Goal: Task Accomplishment & Management: Use online tool/utility

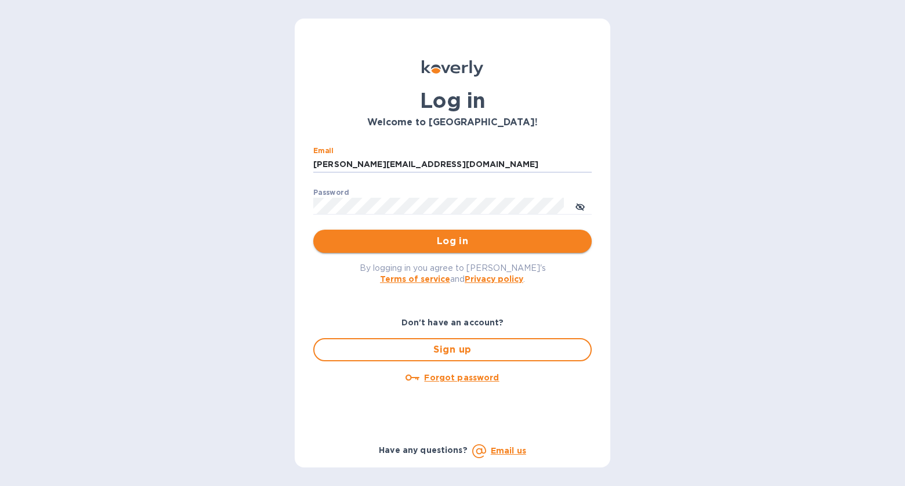
click at [414, 243] on span "Log in" at bounding box center [453, 241] width 260 height 14
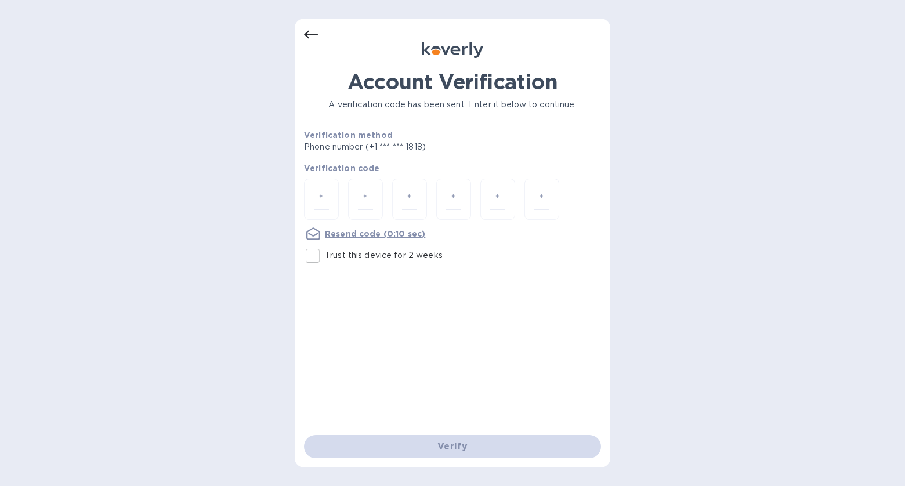
click at [389, 254] on p "Trust this device for 2 weeks" at bounding box center [384, 255] width 118 height 12
click at [325, 254] on input "Trust this device for 2 weeks" at bounding box center [313, 256] width 24 height 24
checkbox input "true"
click at [318, 194] on input "number" at bounding box center [321, 199] width 15 height 21
type input "1"
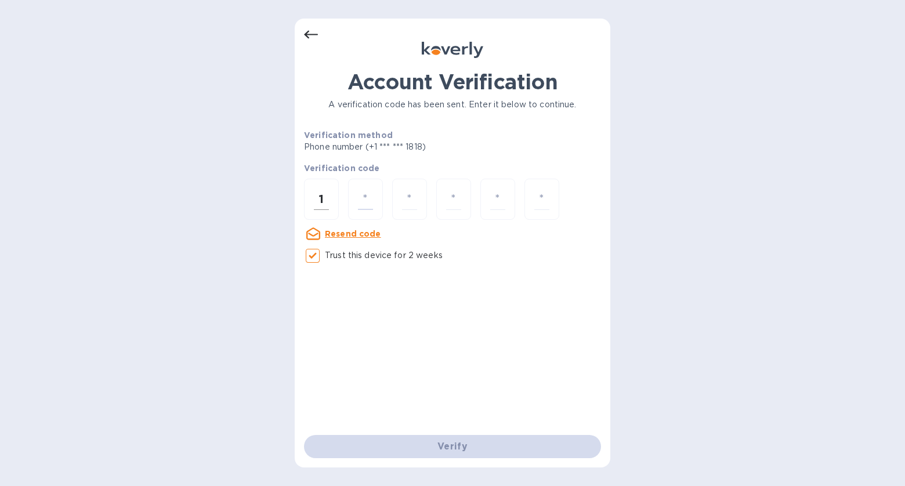
type input "3"
type input "5"
type input "2"
type input "6"
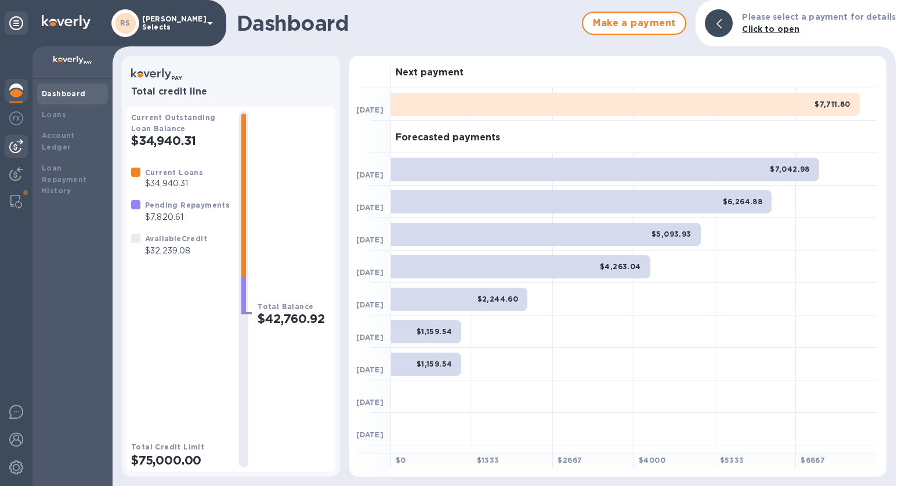
click at [16, 148] on img at bounding box center [16, 146] width 14 height 14
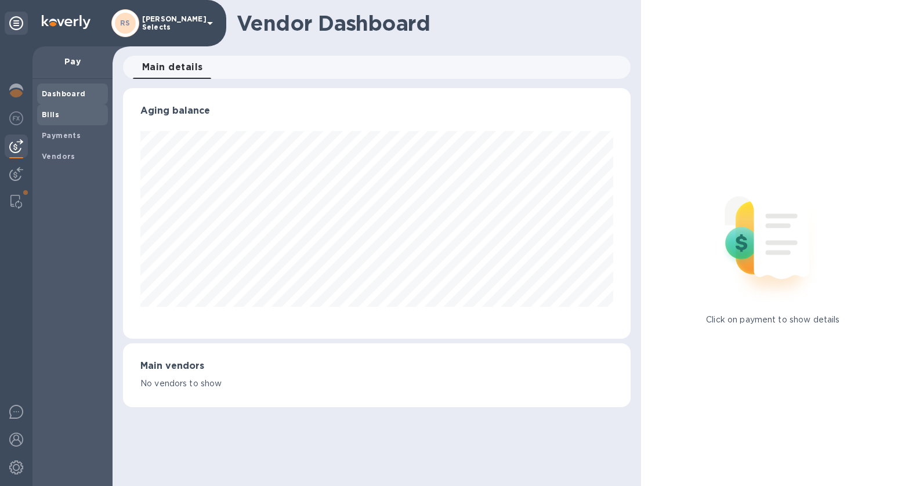
scroll to position [579978, 579726]
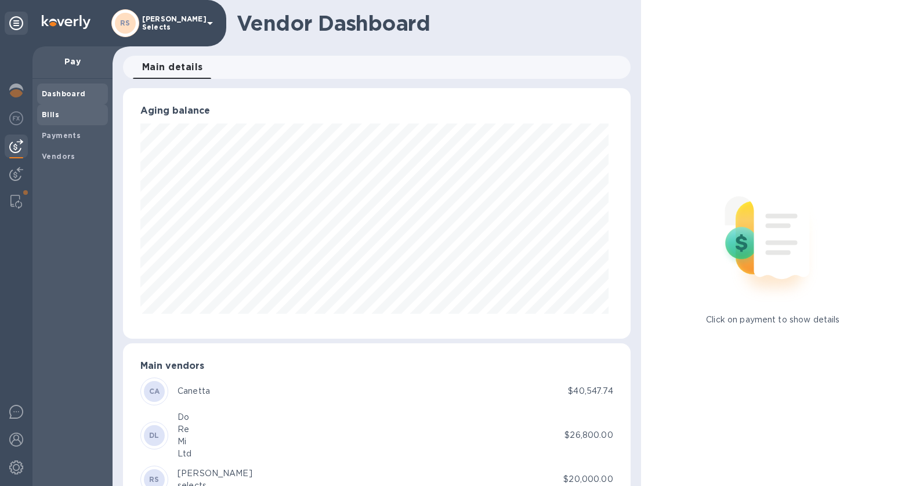
click at [63, 114] on span "Bills" at bounding box center [73, 115] width 62 height 12
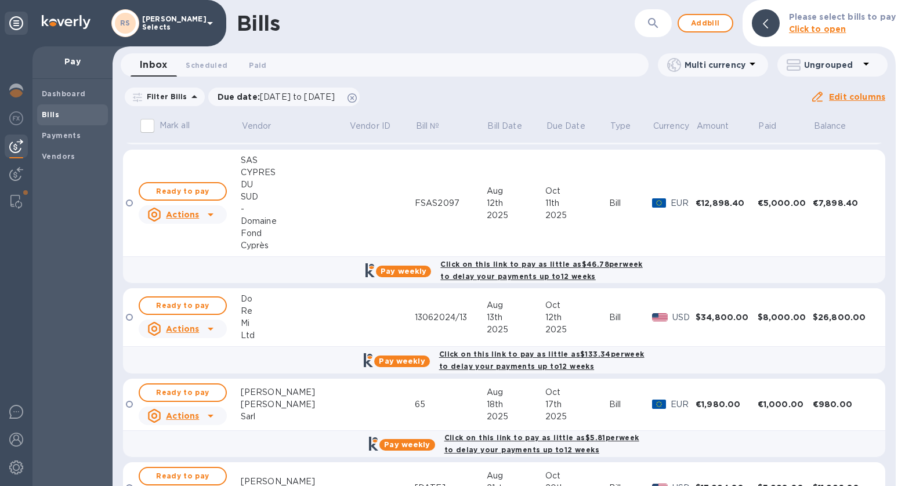
scroll to position [522, 0]
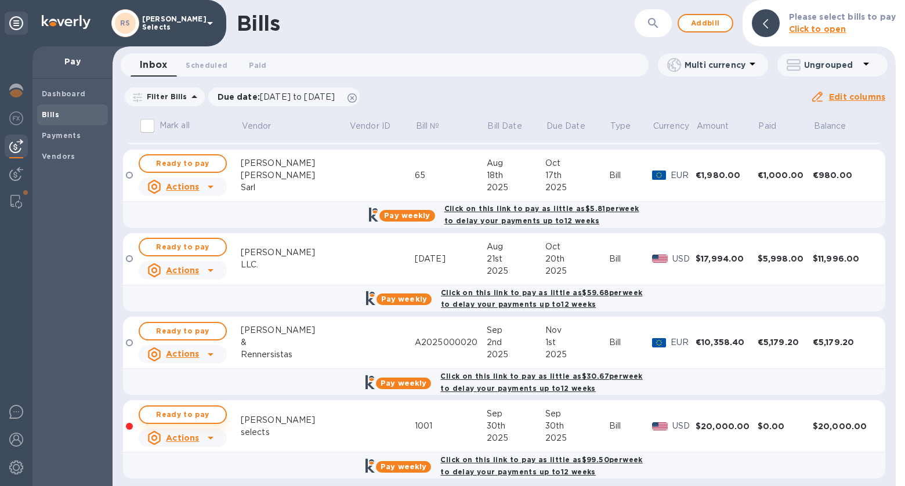
click at [200, 408] on span "Ready to pay" at bounding box center [182, 415] width 67 height 14
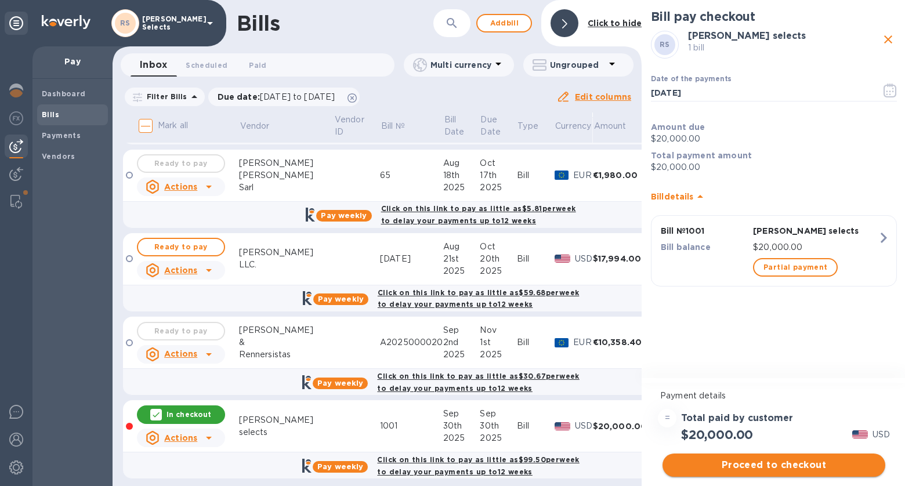
click at [829, 460] on span "Proceed to checkout" at bounding box center [774, 465] width 204 height 14
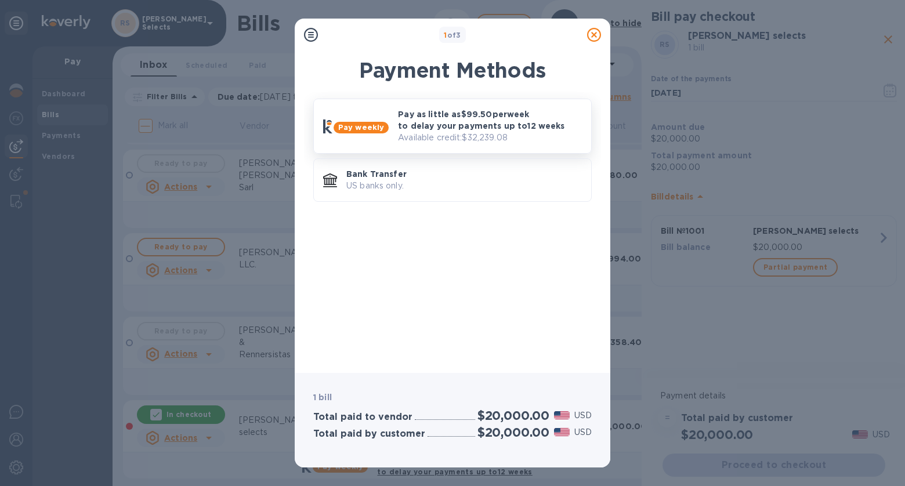
click at [505, 119] on p "Pay as little as $99.50 per week to delay your payments up to 12 weeks" at bounding box center [490, 120] width 184 height 23
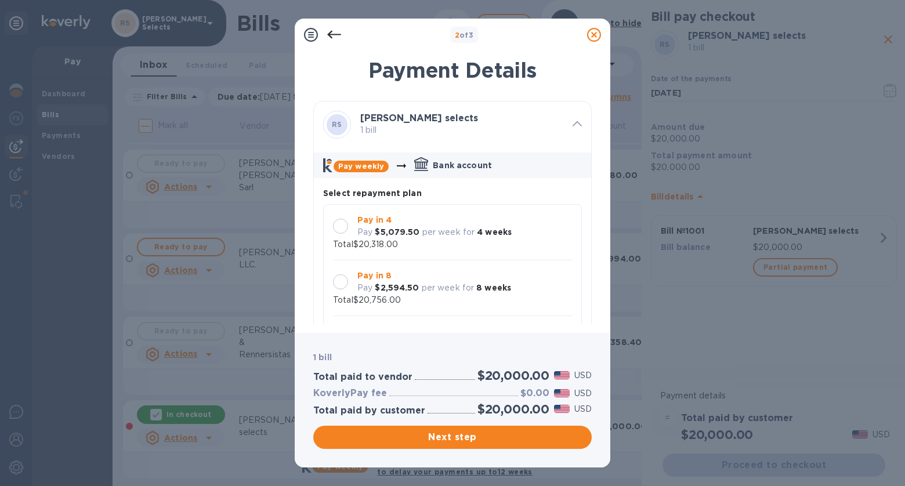
scroll to position [10, 0]
click at [527, 273] on div "Pay in 8 Pay $2,594.50 per week for 8 weeks Total $20,756.00" at bounding box center [452, 288] width 239 height 37
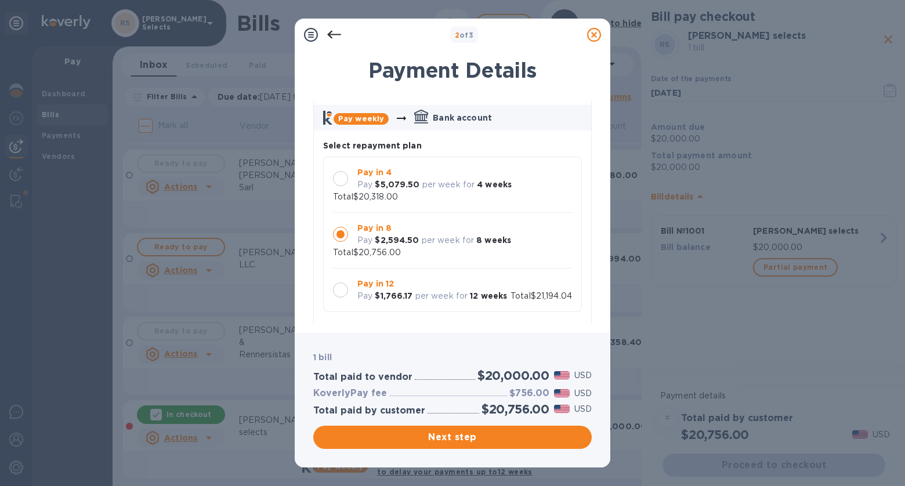
scroll to position [91, 0]
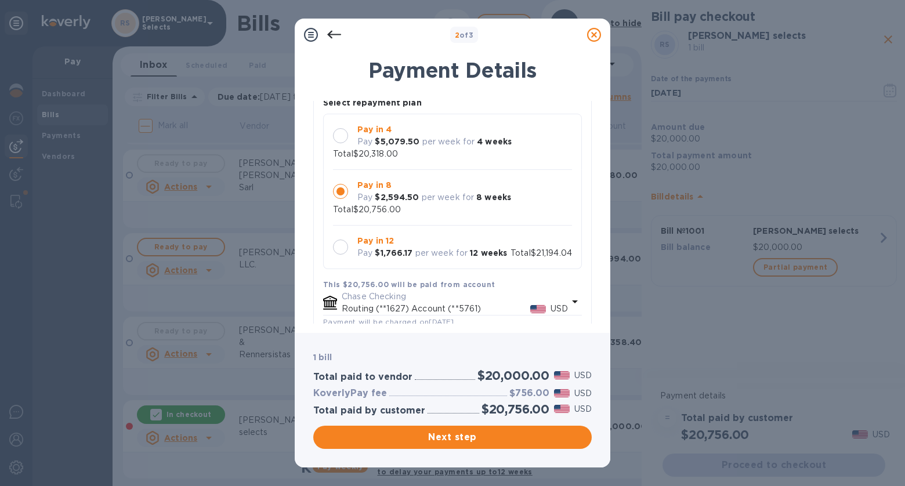
click at [449, 235] on p "Pay in 12" at bounding box center [432, 241] width 150 height 12
click at [554, 435] on span "Next step" at bounding box center [453, 438] width 260 height 14
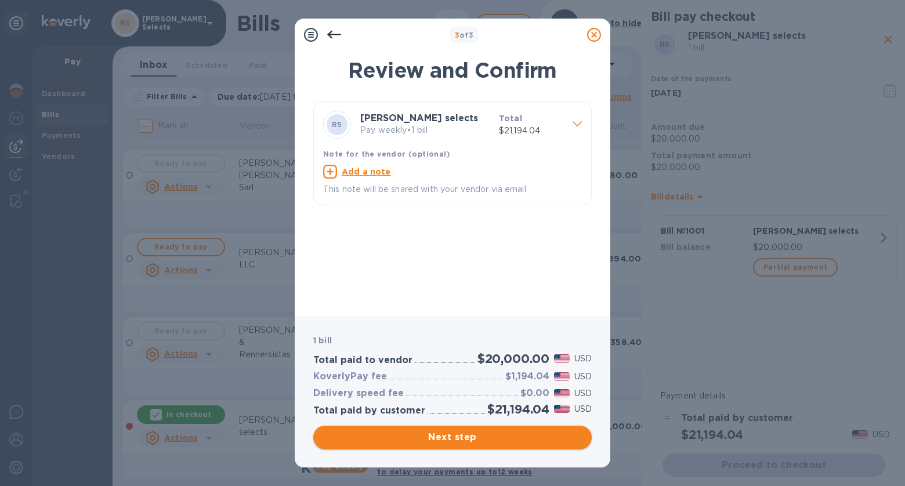
click at [544, 442] on span "Next step" at bounding box center [453, 438] width 260 height 14
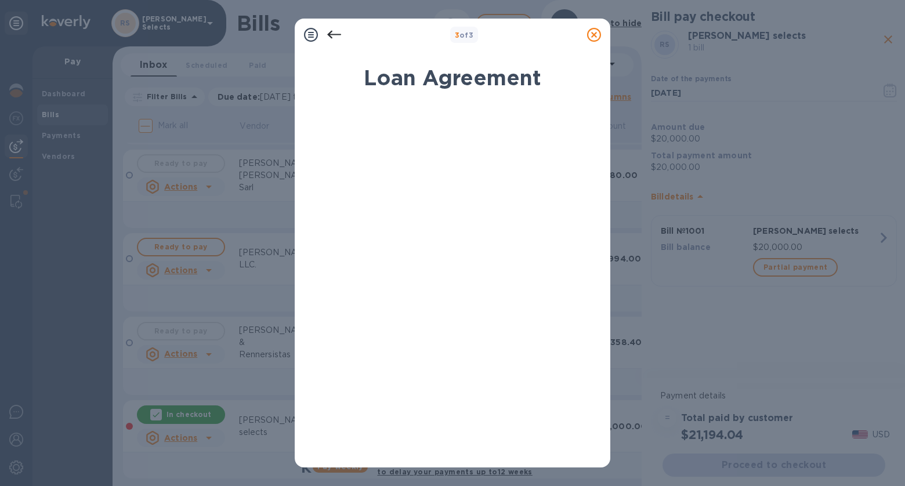
scroll to position [161, 0]
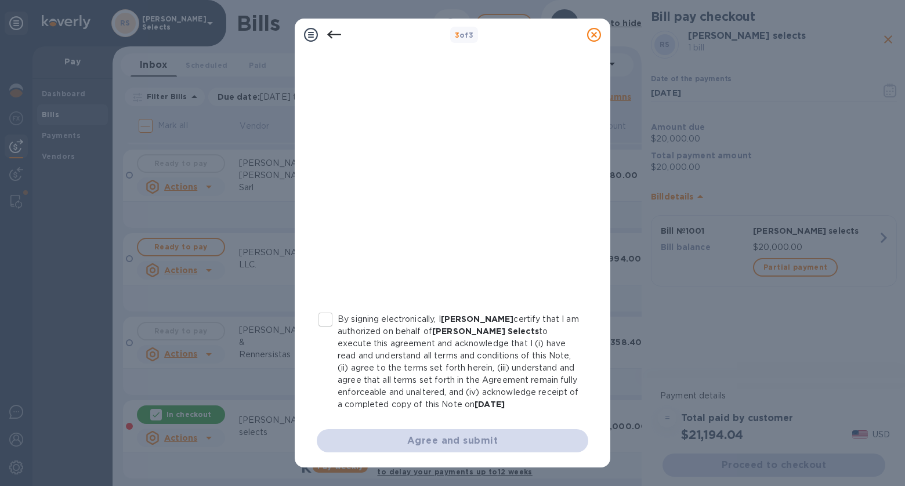
click at [326, 320] on input "By signing electronically, I Roni Ginach certify that I am authorized on behalf…" at bounding box center [325, 320] width 24 height 24
checkbox input "true"
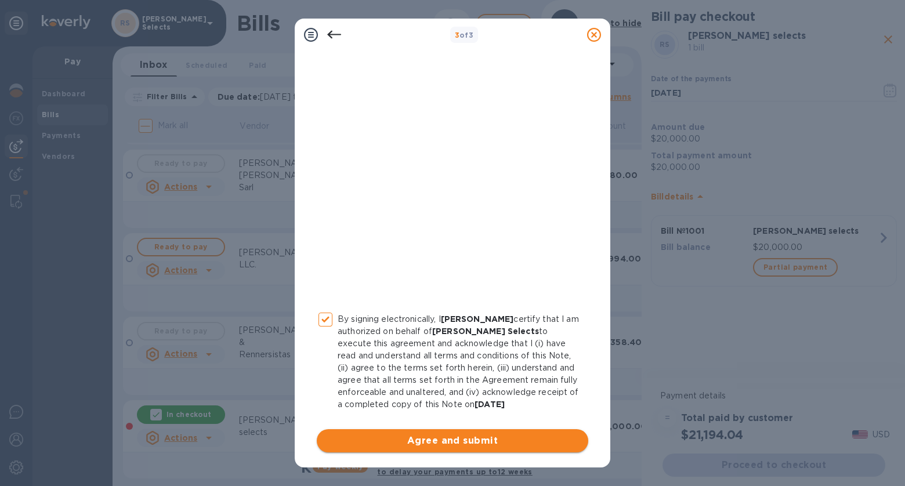
click at [442, 443] on span "Agree and submit" at bounding box center [452, 441] width 253 height 14
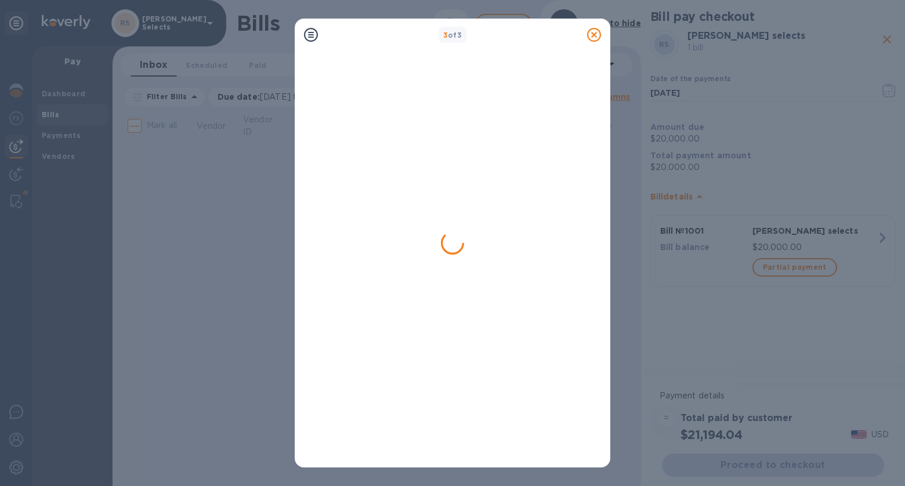
scroll to position [0, 0]
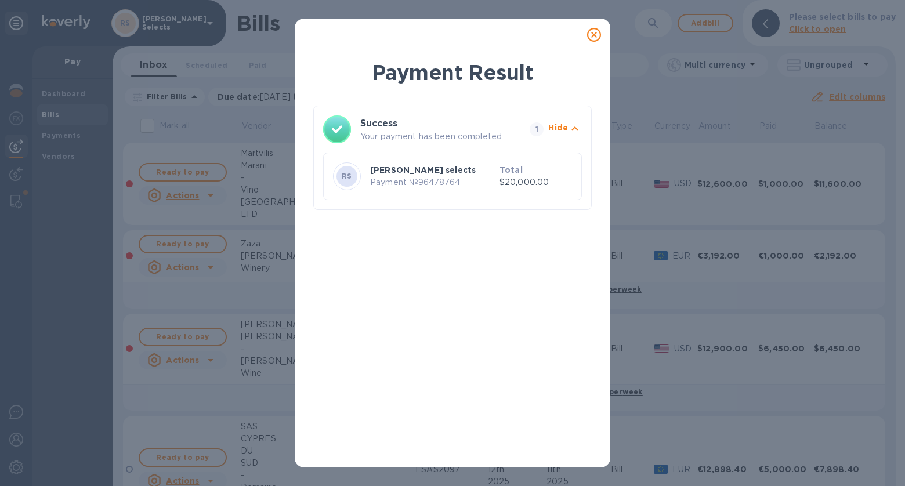
click at [591, 41] on icon at bounding box center [594, 35] width 14 height 14
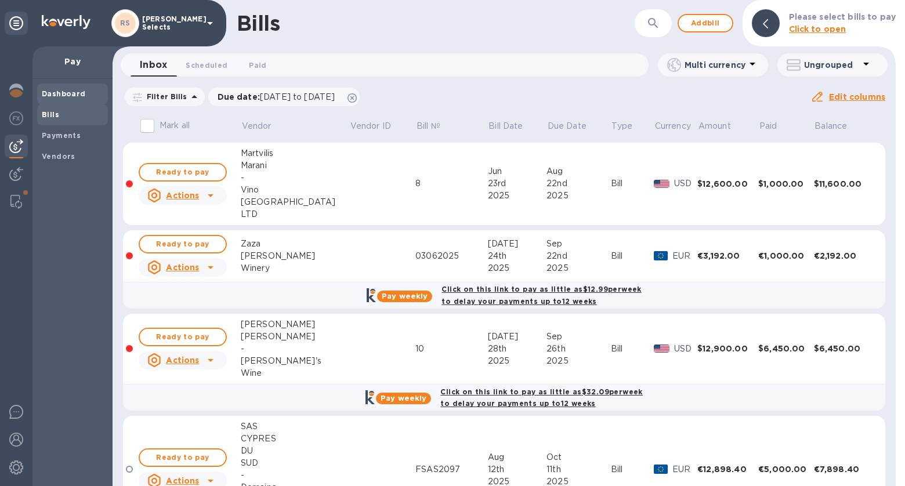
click at [62, 95] on b "Dashboard" at bounding box center [64, 93] width 44 height 9
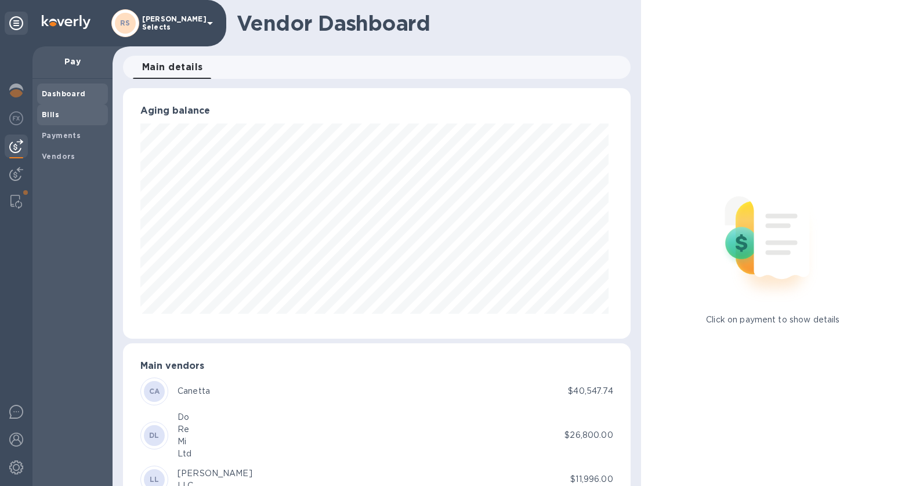
scroll to position [250, 503]
click at [52, 119] on span "Bills" at bounding box center [50, 115] width 17 height 12
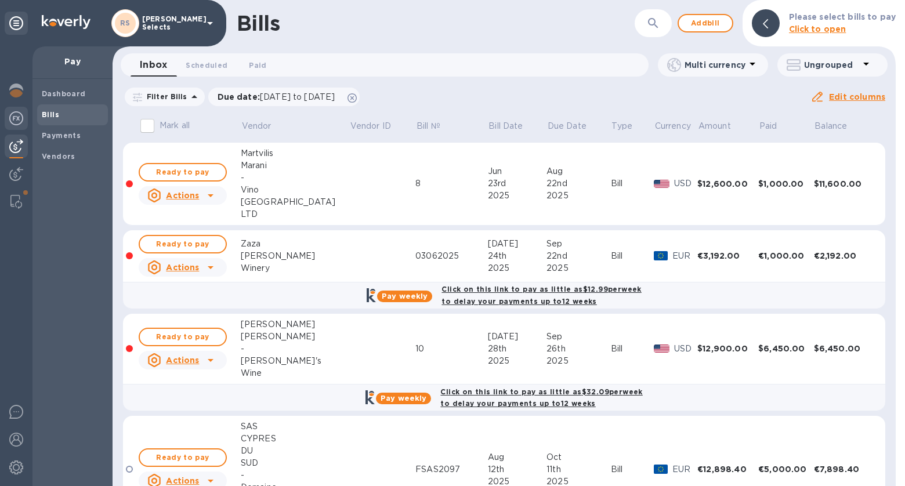
click at [12, 112] on img at bounding box center [16, 118] width 14 height 14
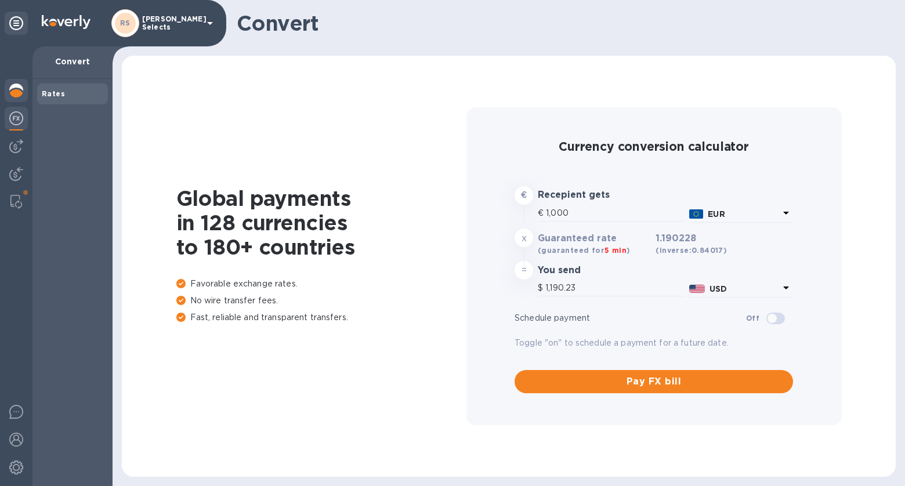
click at [15, 93] on img at bounding box center [16, 91] width 14 height 14
